Goal: Information Seeking & Learning: Learn about a topic

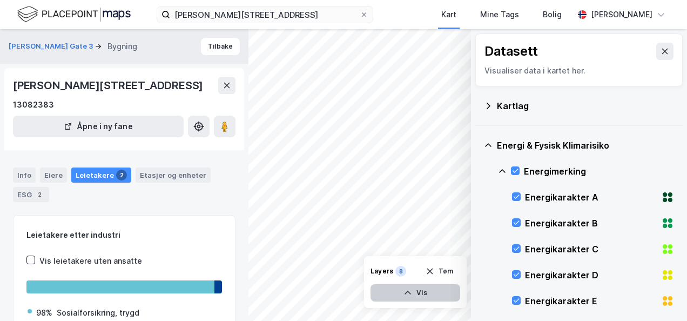
click at [406, 292] on icon "button" at bounding box center [407, 292] width 9 height 9
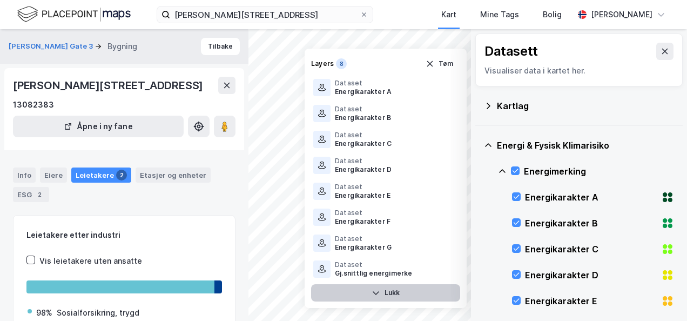
click at [390, 293] on button "Lukk" at bounding box center [385, 292] width 149 height 17
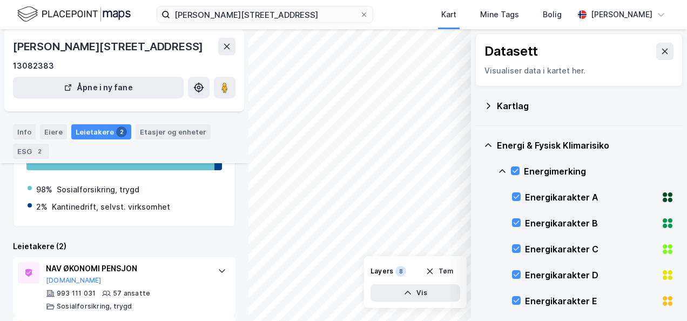
scroll to position [121, 0]
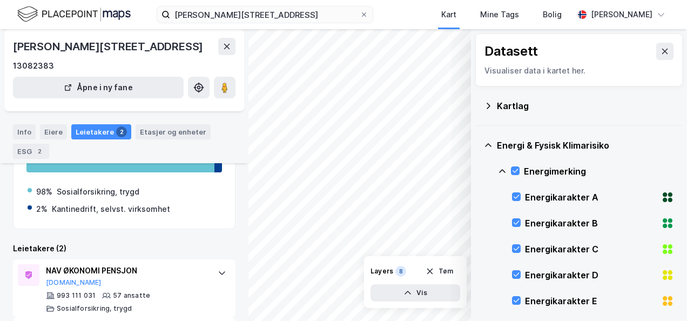
drag, startPoint x: 478, startPoint y: 134, endPoint x: 478, endPoint y: 91, distance: 43.2
click at [660, 52] on icon at bounding box center [664, 51] width 9 height 9
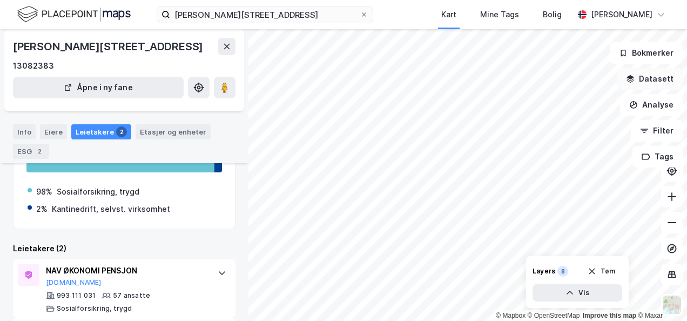
click at [651, 79] on button "Datasett" at bounding box center [650, 79] width 66 height 22
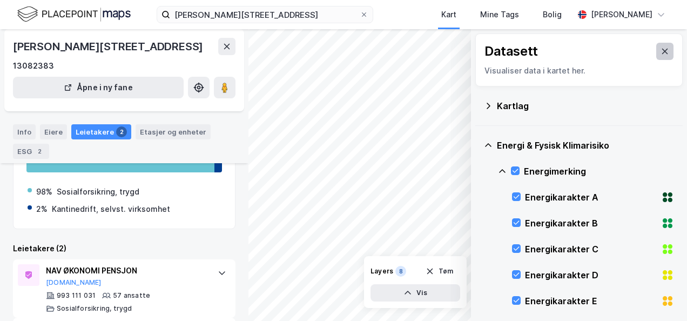
click at [662, 51] on icon at bounding box center [665, 51] width 6 height 5
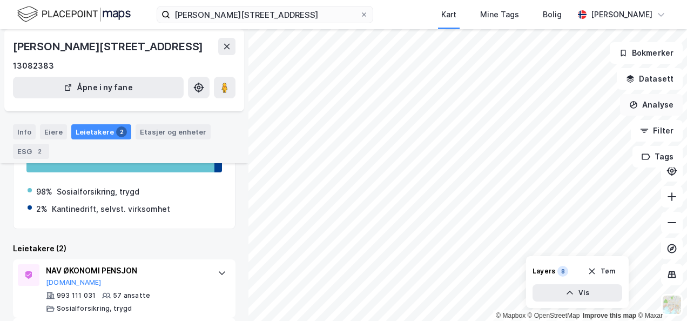
click at [657, 101] on button "Analyse" at bounding box center [651, 105] width 63 height 22
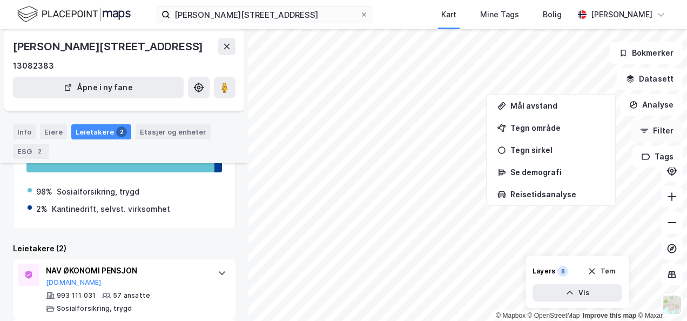
click at [660, 129] on button "Filter" at bounding box center [657, 131] width 52 height 22
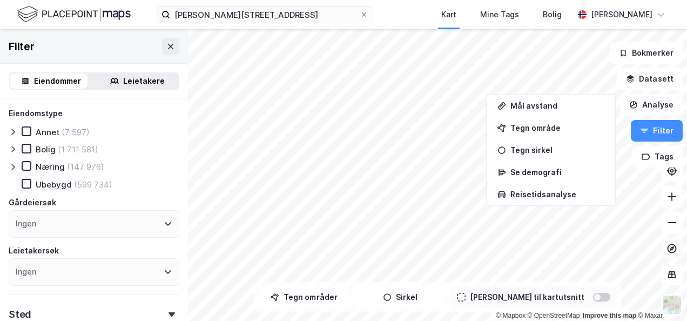
click at [670, 248] on icon at bounding box center [672, 248] width 4 height 4
click at [646, 75] on button "Datasett" at bounding box center [650, 79] width 66 height 22
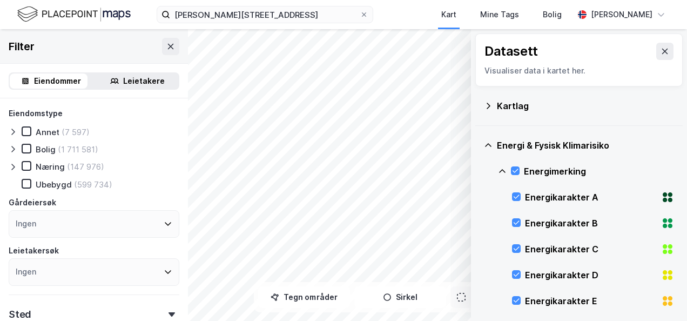
scroll to position [7, 0]
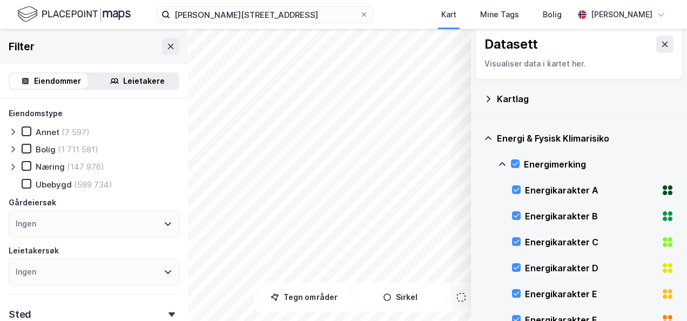
click at [487, 137] on icon at bounding box center [488, 138] width 9 height 9
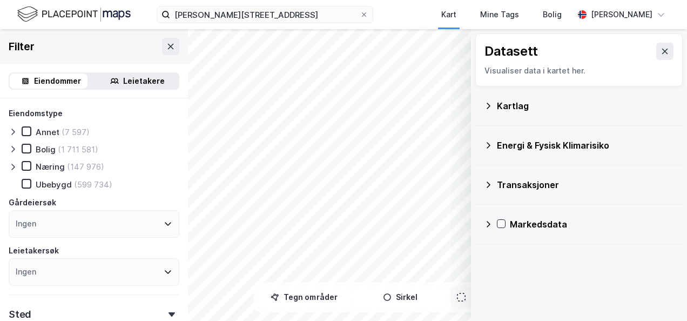
scroll to position [0, 0]
click at [523, 222] on div "Markedsdata" at bounding box center [592, 224] width 164 height 13
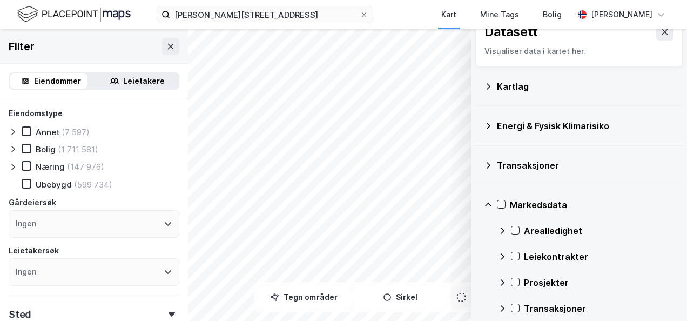
scroll to position [30, 0]
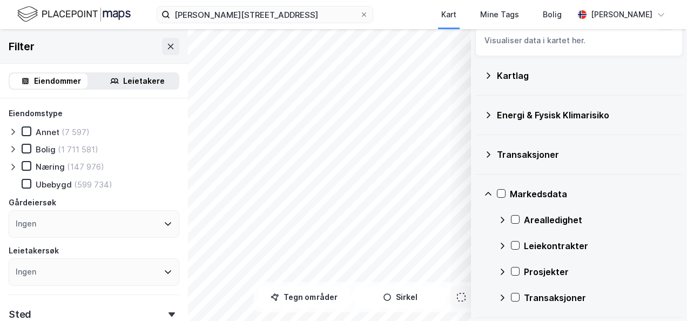
click at [503, 242] on icon at bounding box center [502, 245] width 9 height 9
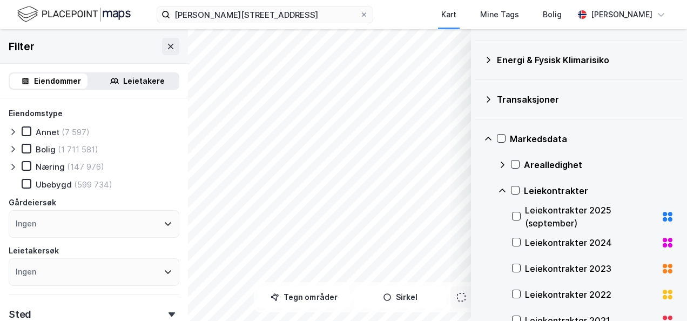
scroll to position [102, 0]
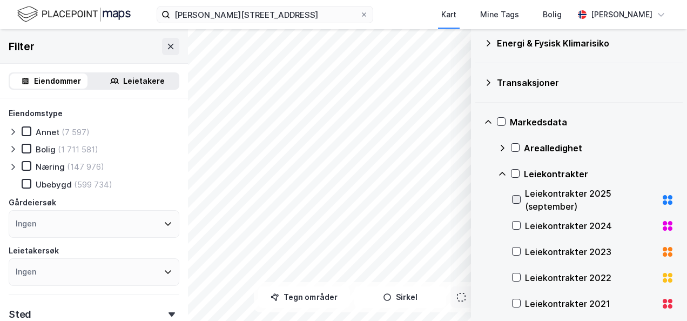
click at [515, 198] on icon at bounding box center [516, 199] width 8 height 8
click at [519, 224] on icon at bounding box center [516, 226] width 6 height 4
click at [517, 248] on icon at bounding box center [516, 251] width 8 height 8
click at [516, 275] on icon at bounding box center [516, 277] width 8 height 8
click at [516, 300] on icon at bounding box center [516, 303] width 8 height 8
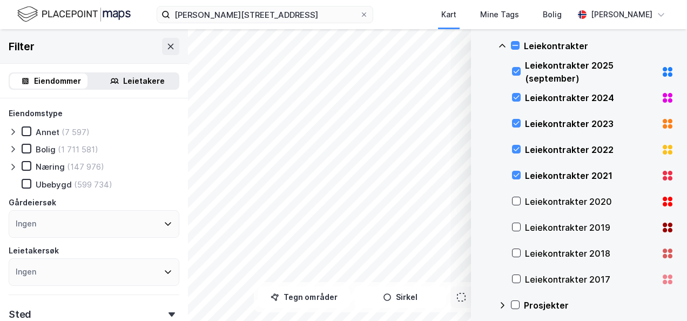
scroll to position [263, 0]
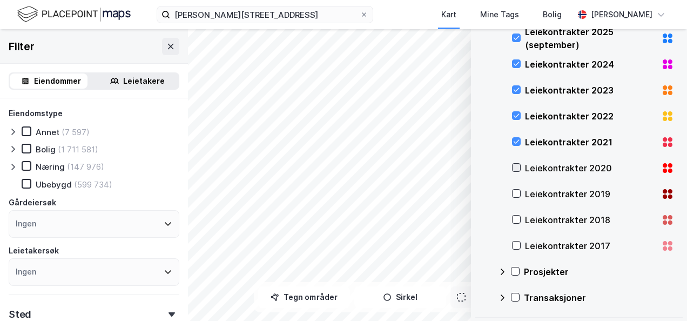
click at [518, 165] on icon at bounding box center [516, 168] width 8 height 8
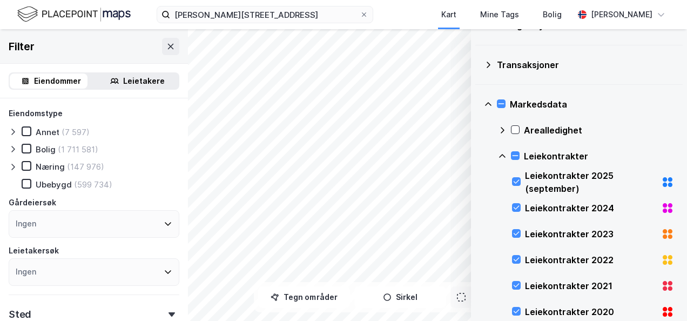
scroll to position [216, 0]
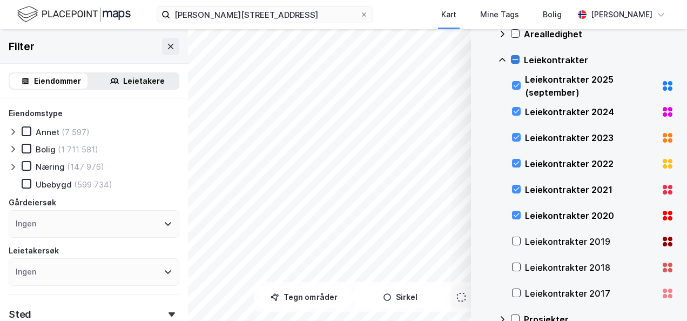
click at [516, 60] on icon at bounding box center [515, 60] width 8 height 8
click at [515, 56] on icon at bounding box center [515, 60] width 8 height 8
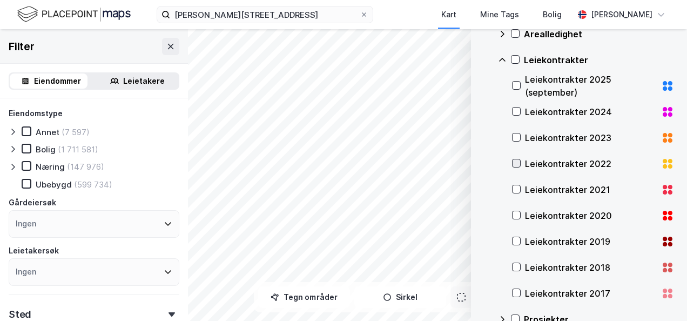
click at [516, 163] on icon at bounding box center [516, 163] width 6 height 4
click at [516, 134] on icon at bounding box center [516, 137] width 8 height 8
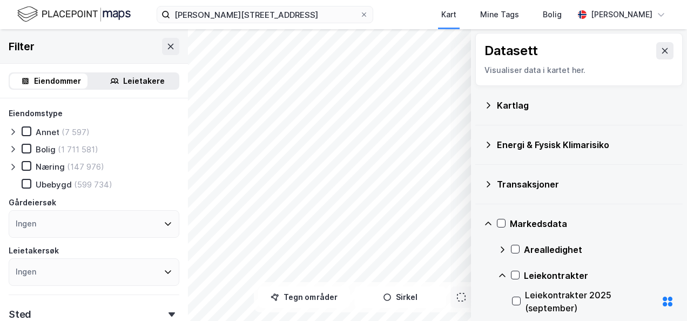
scroll to position [0, 0]
click at [489, 186] on icon at bounding box center [488, 184] width 9 height 9
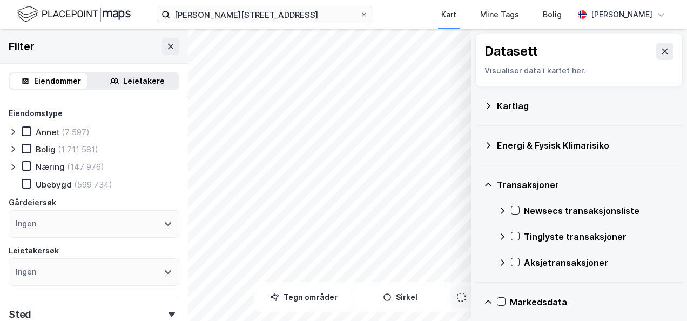
click at [489, 186] on icon at bounding box center [488, 184] width 9 height 9
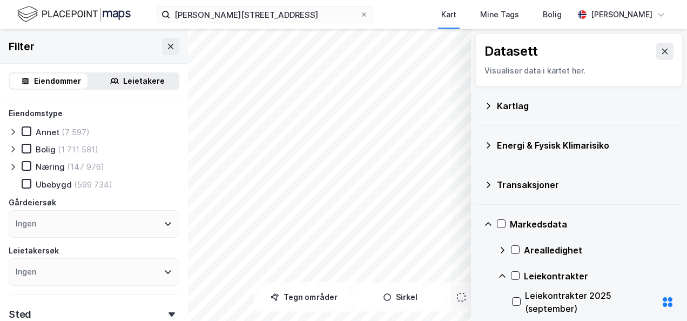
click at [501, 248] on icon at bounding box center [502, 250] width 9 height 9
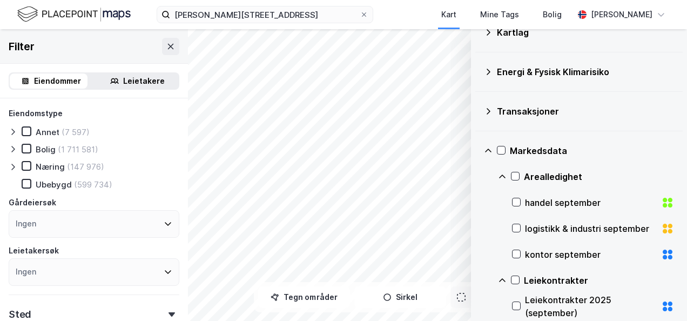
scroll to position [144, 0]
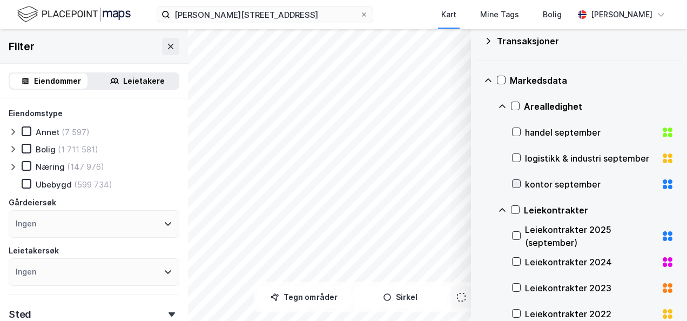
click at [515, 180] on icon at bounding box center [516, 184] width 8 height 8
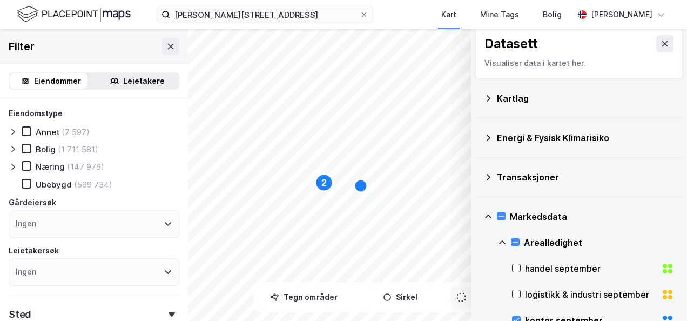
scroll to position [0, 0]
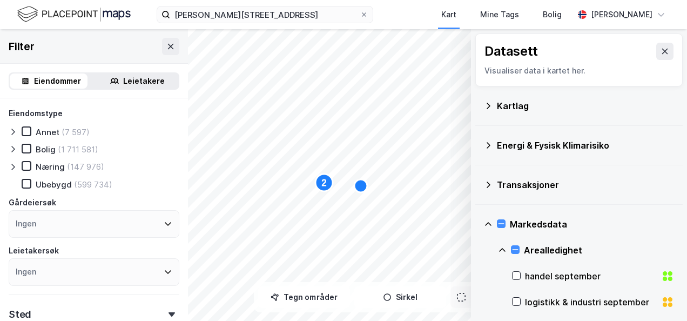
click at [490, 141] on icon at bounding box center [488, 145] width 9 height 9
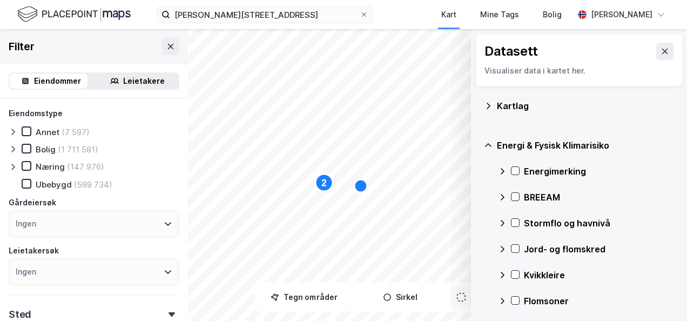
click at [502, 168] on icon at bounding box center [503, 171] width 4 height 6
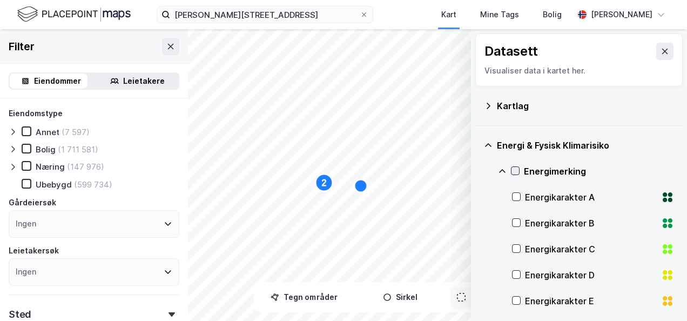
click at [513, 168] on icon at bounding box center [515, 171] width 8 height 8
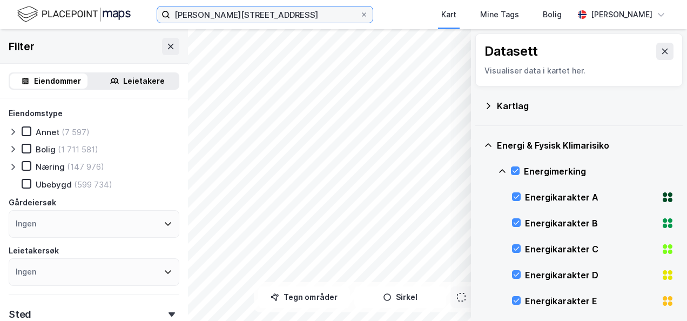
click at [254, 16] on input "[PERSON_NAME][STREET_ADDRESS]" at bounding box center [265, 14] width 190 height 16
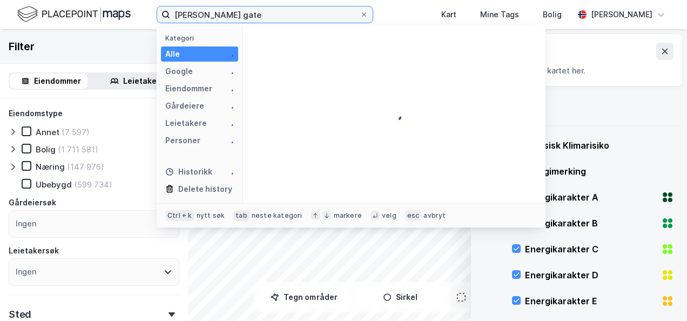
type input "[PERSON_NAME][STREET_ADDRESS]"
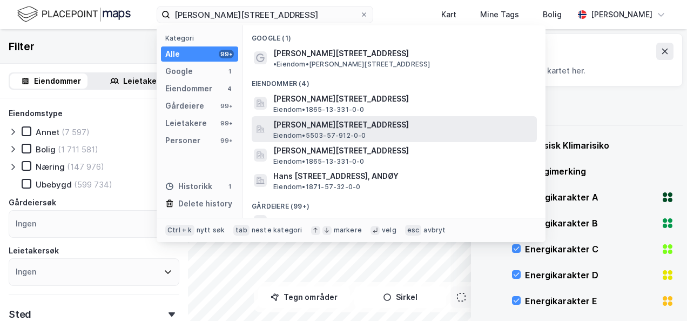
click at [326, 119] on span "[PERSON_NAME][STREET_ADDRESS]" at bounding box center [402, 124] width 259 height 13
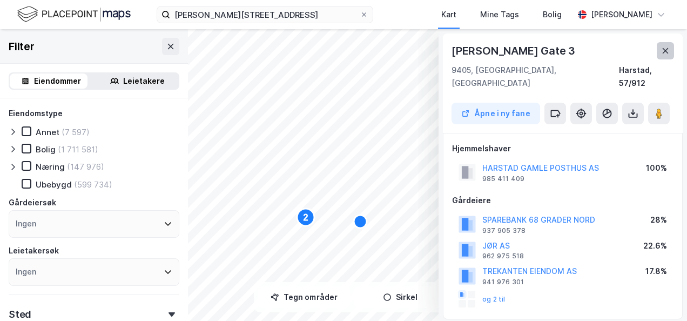
click at [665, 46] on icon at bounding box center [665, 50] width 9 height 9
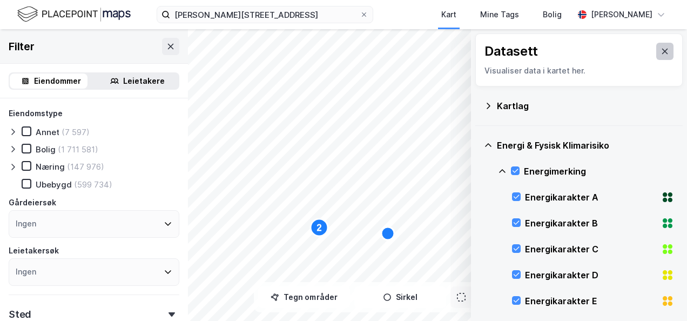
click at [660, 51] on icon at bounding box center [664, 51] width 9 height 9
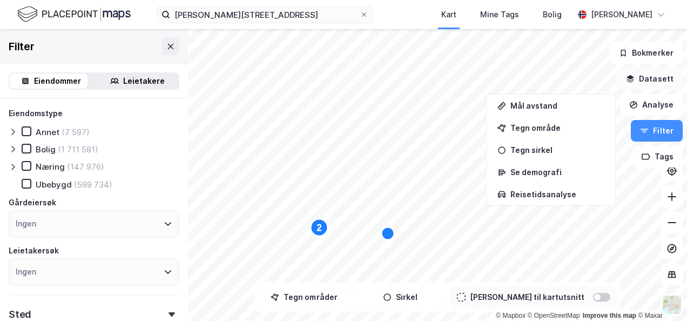
click at [658, 77] on button "Datasett" at bounding box center [650, 79] width 66 height 22
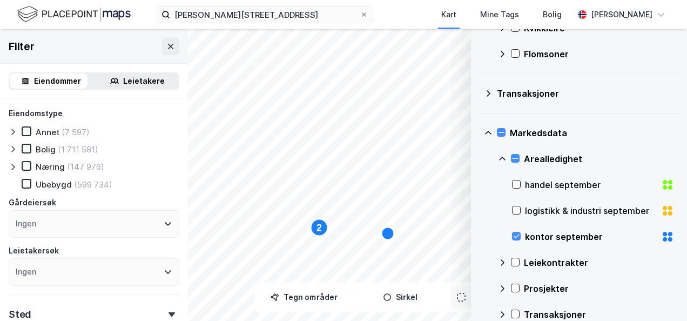
scroll to position [471, 0]
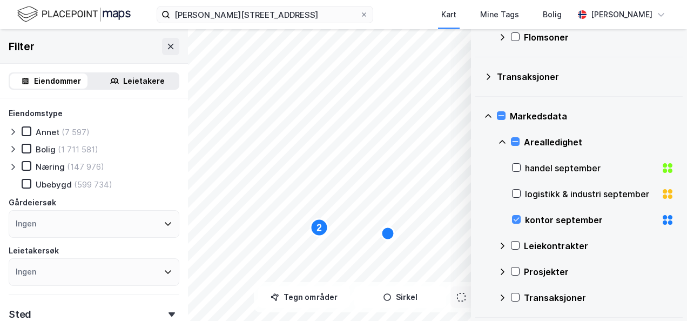
click at [503, 243] on icon at bounding box center [502, 245] width 9 height 9
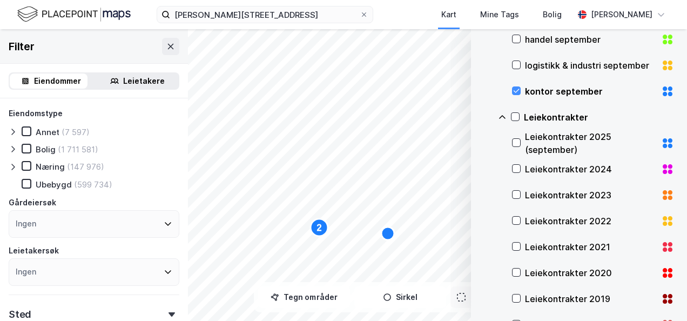
scroll to position [614, 0]
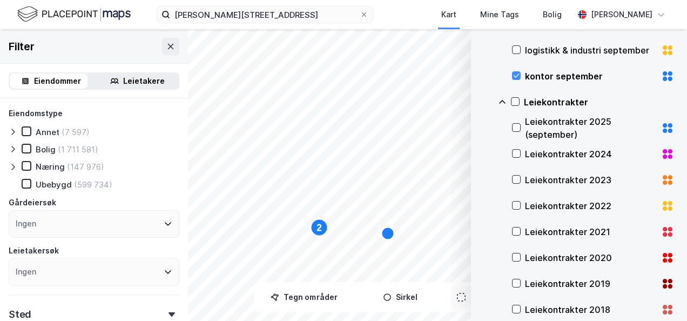
drag, startPoint x: 514, startPoint y: 124, endPoint x: 517, endPoint y: 143, distance: 19.2
click at [514, 124] on icon at bounding box center [516, 128] width 8 height 8
click at [517, 153] on icon at bounding box center [516, 154] width 8 height 8
click at [517, 178] on icon at bounding box center [516, 180] width 6 height 4
click at [515, 203] on icon at bounding box center [516, 205] width 8 height 8
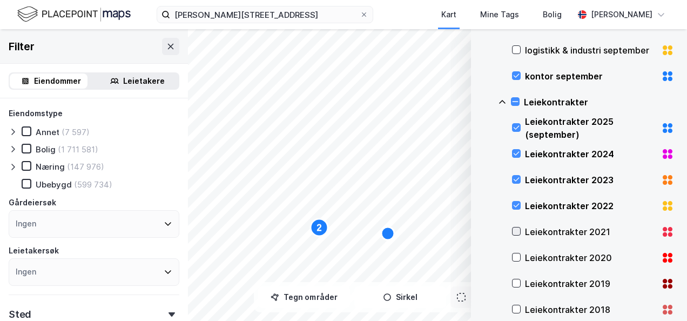
click at [519, 231] on icon at bounding box center [516, 231] width 8 height 8
click at [516, 256] on icon at bounding box center [516, 257] width 8 height 8
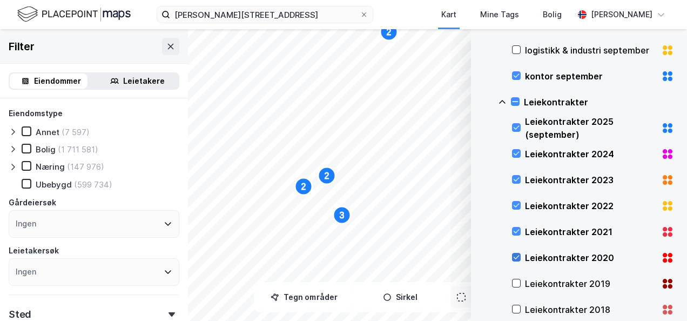
click at [519, 256] on icon at bounding box center [516, 257] width 8 height 8
click at [515, 229] on icon at bounding box center [516, 231] width 8 height 8
click at [510, 199] on div "Arealledighet handel september logistikk & industri september kontor september …" at bounding box center [586, 192] width 176 height 415
click at [516, 201] on icon at bounding box center [516, 205] width 8 height 8
click at [518, 172] on div "Leiekontrakter 2023" at bounding box center [593, 180] width 162 height 26
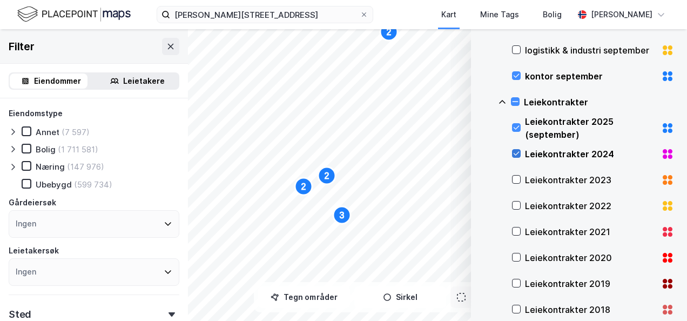
click at [512, 151] on div at bounding box center [516, 153] width 9 height 9
click at [513, 126] on icon at bounding box center [516, 128] width 8 height 8
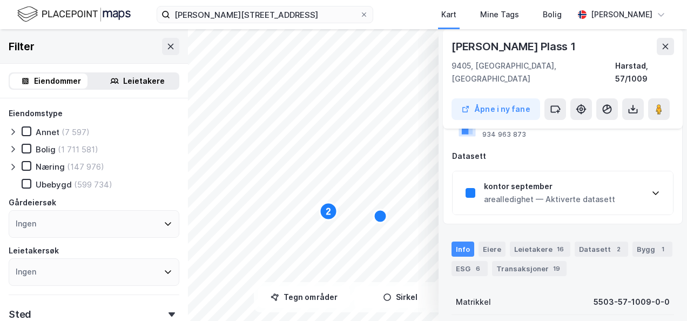
scroll to position [72, 0]
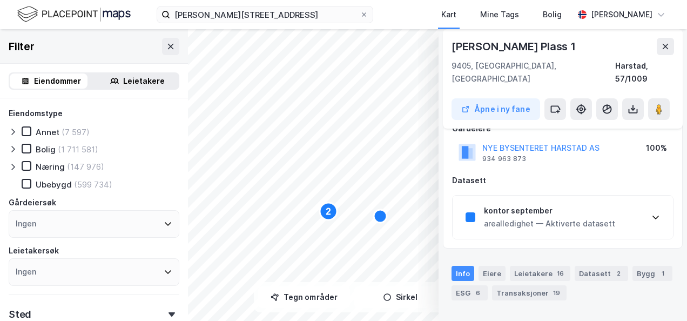
click at [657, 216] on icon at bounding box center [655, 218] width 6 height 4
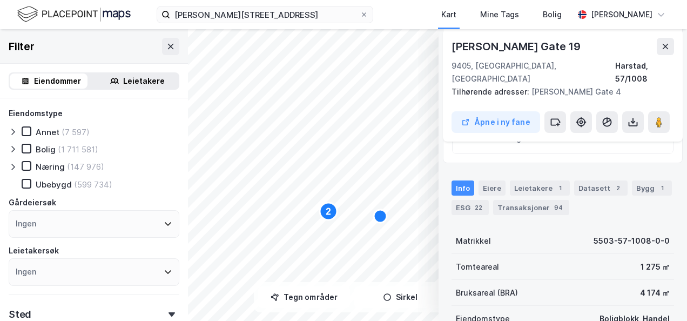
scroll to position [288, 0]
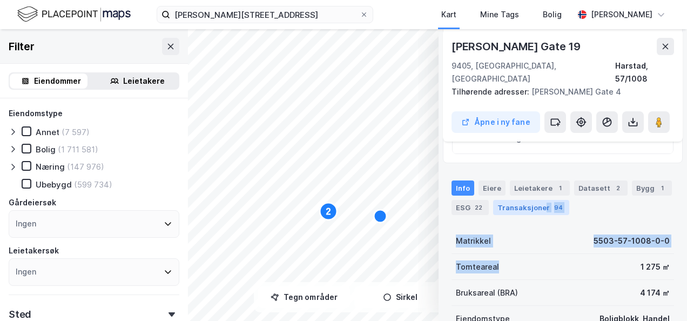
drag, startPoint x: 551, startPoint y: 249, endPoint x: 540, endPoint y: 198, distance: 52.3
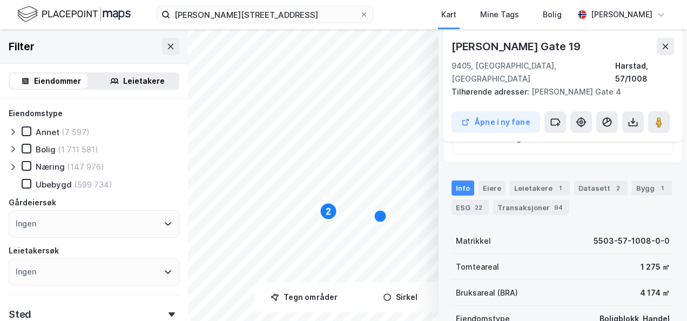
drag, startPoint x: 540, startPoint y: 198, endPoint x: 592, endPoint y: 261, distance: 82.1
click at [591, 263] on div "Tomteareal 1 275 ㎡" at bounding box center [562, 267] width 222 height 26
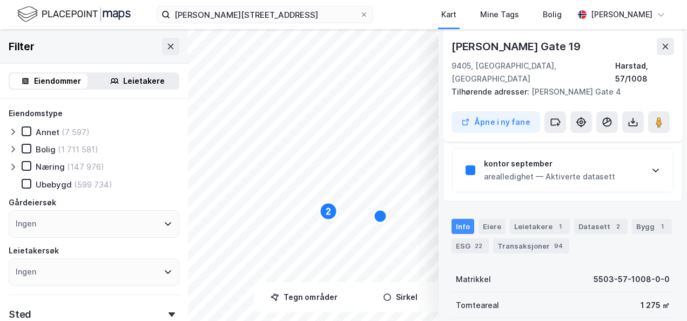
scroll to position [248, 0]
click at [656, 167] on icon at bounding box center [655, 171] width 9 height 9
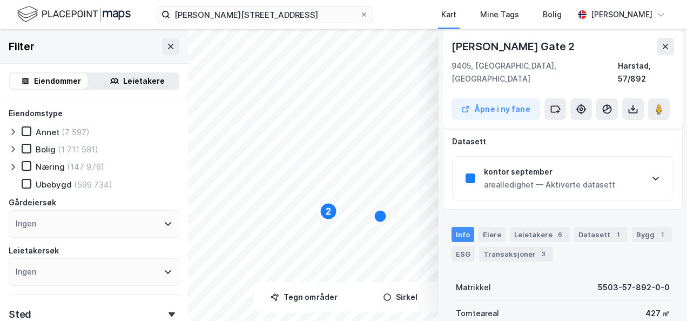
scroll to position [114, 0]
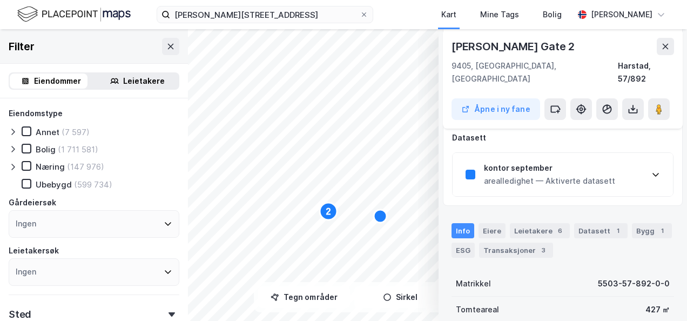
click at [655, 170] on icon at bounding box center [655, 174] width 9 height 9
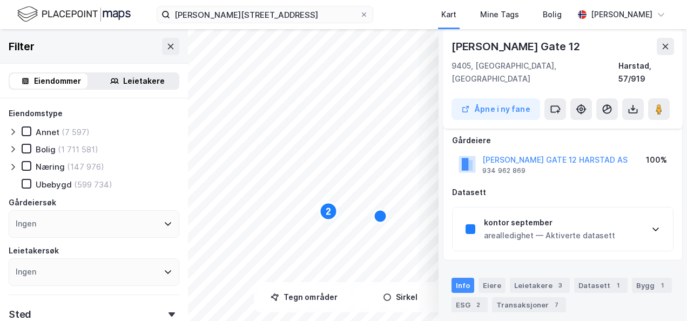
scroll to position [72, 0]
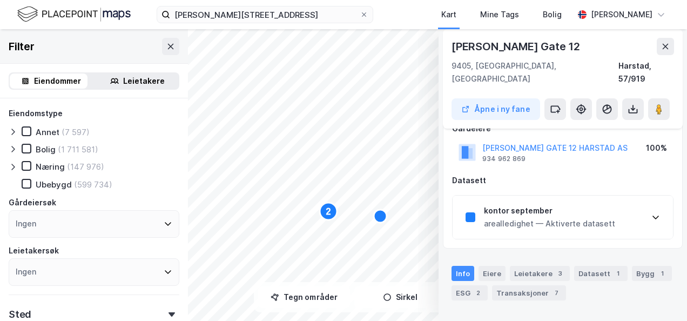
click at [656, 213] on icon at bounding box center [655, 217] width 9 height 9
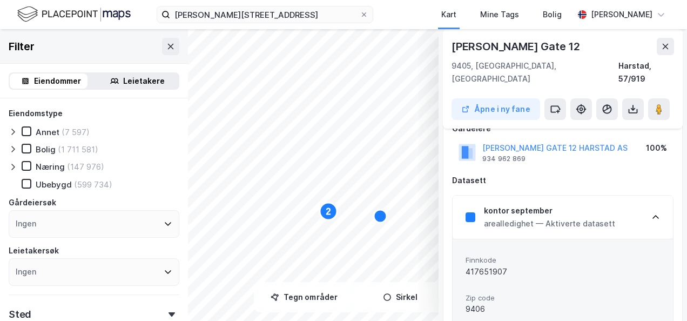
scroll to position [288, 0]
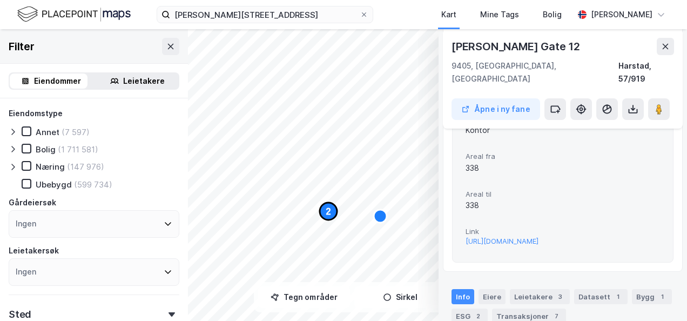
click at [328, 210] on text "2" at bounding box center [328, 211] width 5 height 9
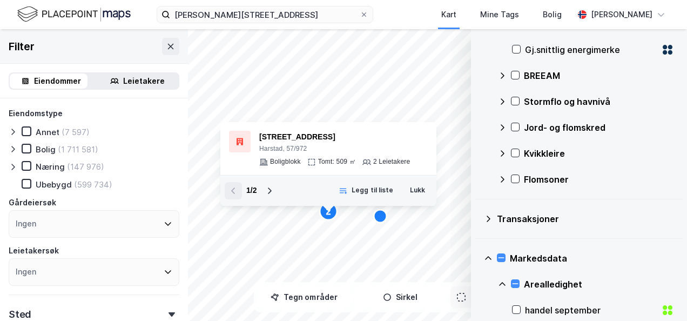
scroll to position [398, 0]
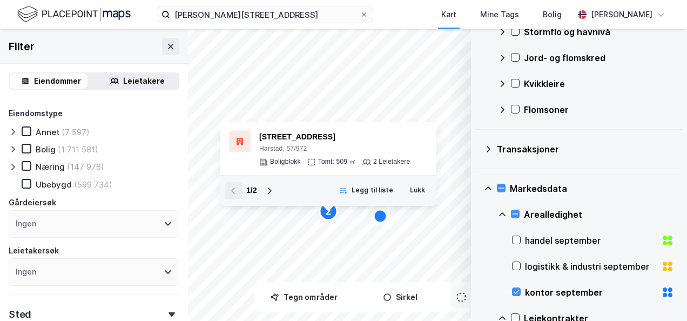
click at [501, 213] on icon at bounding box center [502, 214] width 6 height 4
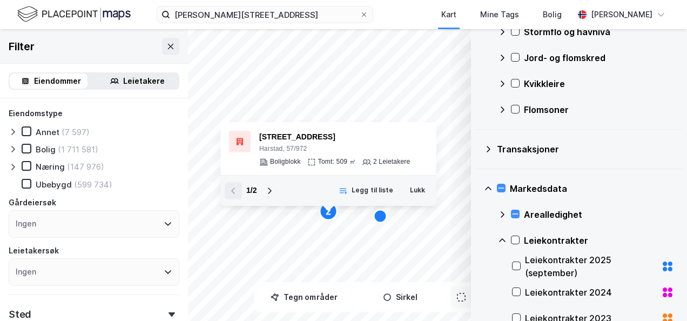
scroll to position [471, 0]
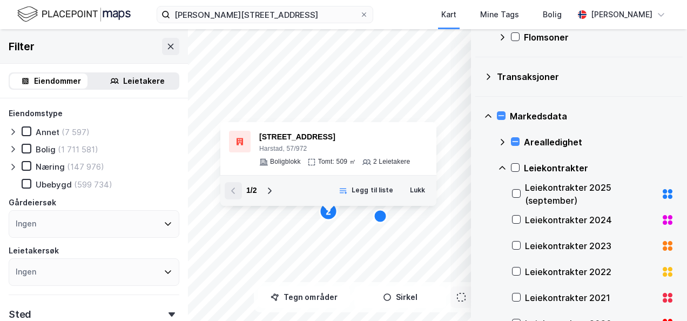
click at [541, 140] on div "Arealledighet" at bounding box center [599, 142] width 150 height 13
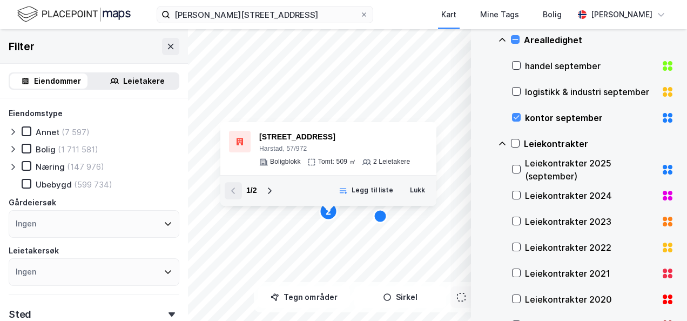
scroll to position [577, 0]
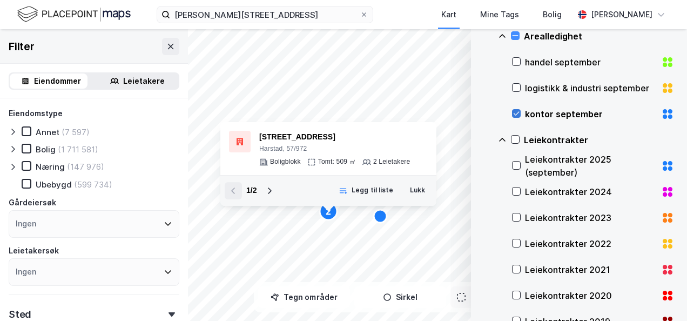
click at [518, 110] on icon at bounding box center [516, 114] width 8 height 8
click at [512, 110] on icon at bounding box center [516, 114] width 8 height 8
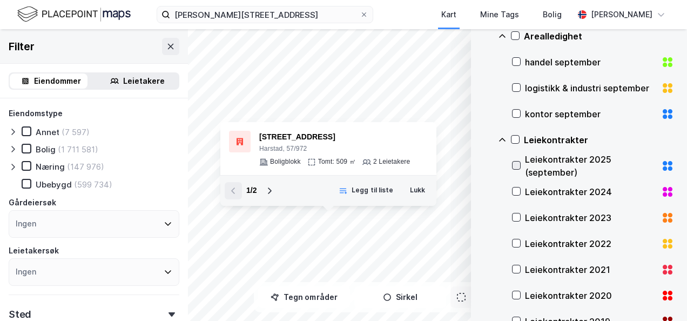
click at [517, 161] on icon at bounding box center [516, 165] width 8 height 8
click at [423, 190] on button "Lukk" at bounding box center [417, 190] width 29 height 17
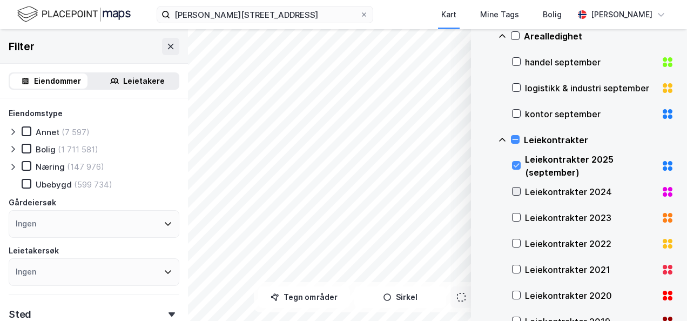
click at [518, 187] on icon at bounding box center [516, 191] width 8 height 8
click at [518, 217] on icon at bounding box center [516, 217] width 8 height 8
click at [517, 241] on icon at bounding box center [516, 243] width 6 height 4
click at [519, 266] on icon at bounding box center [516, 269] width 8 height 8
click at [517, 292] on icon at bounding box center [516, 295] width 8 height 8
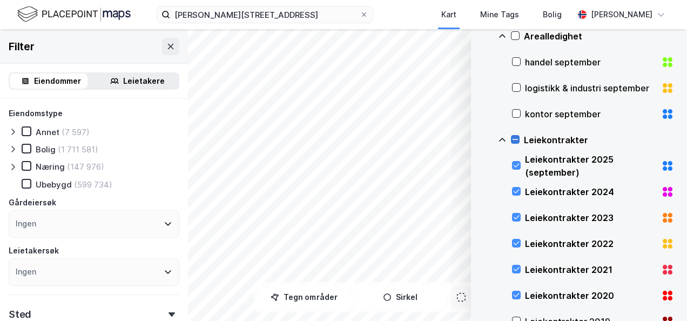
click at [515, 137] on icon at bounding box center [515, 140] width 8 height 8
